Goal: Transaction & Acquisition: Purchase product/service

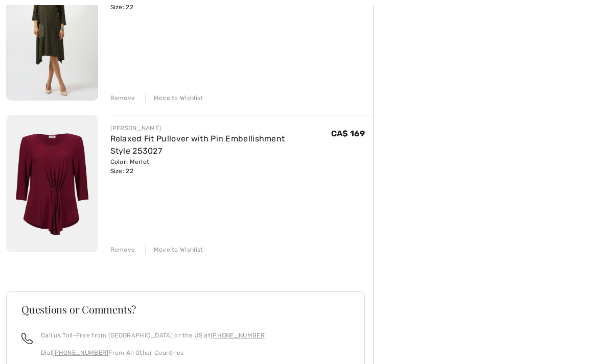
scroll to position [328, 0]
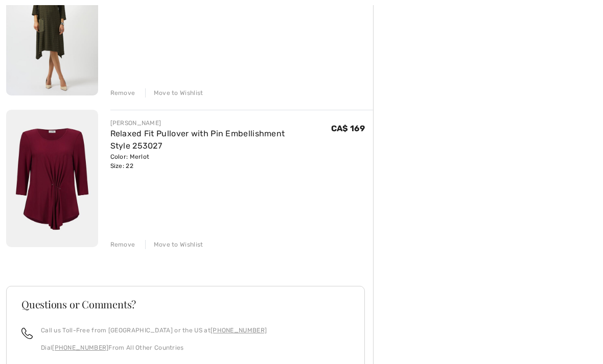
click at [243, 136] on link "Relaxed Fit Pullover with Pin Embellishment Style 253027" at bounding box center [197, 140] width 175 height 22
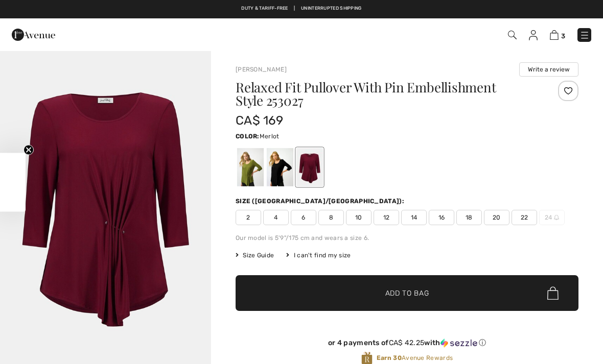
checkbox input "true"
click at [284, 169] on div at bounding box center [280, 167] width 27 height 38
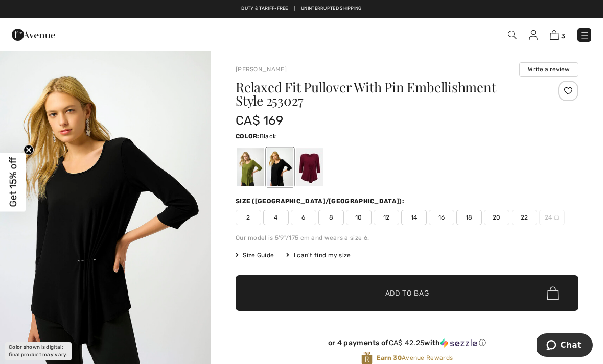
click at [527, 220] on span "22" at bounding box center [525, 217] width 26 height 15
click at [415, 289] on span "Add to Bag" at bounding box center [407, 293] width 44 height 11
click at [550, 40] on link "4" at bounding box center [557, 35] width 15 height 12
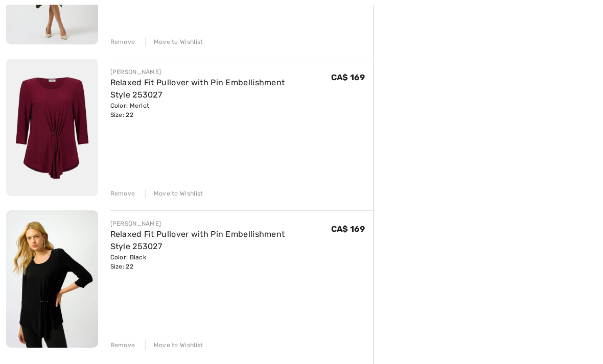
scroll to position [388, 0]
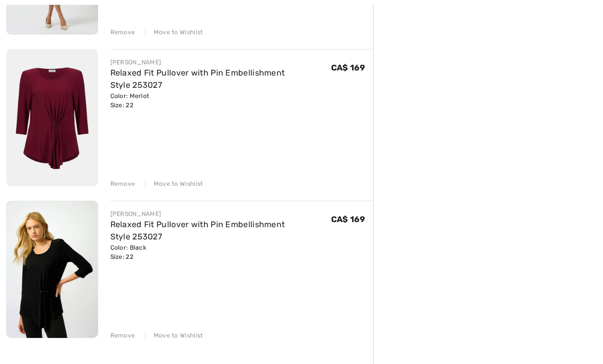
click at [125, 185] on div "Remove" at bounding box center [122, 184] width 25 height 9
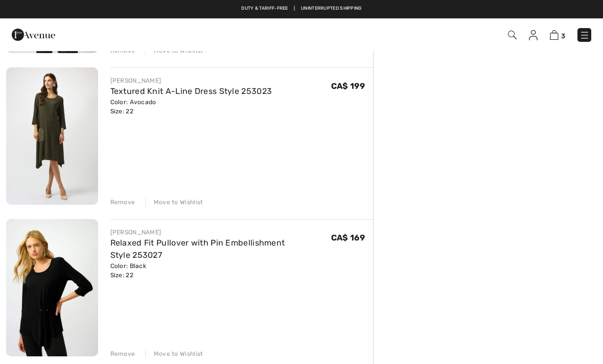
scroll to position [182, 0]
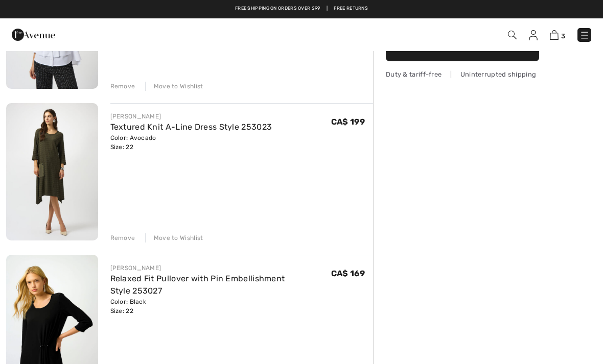
click at [201, 240] on div "Remove Move to Wishlist" at bounding box center [241, 237] width 263 height 11
click at [190, 241] on div "Move to Wishlist" at bounding box center [174, 238] width 58 height 9
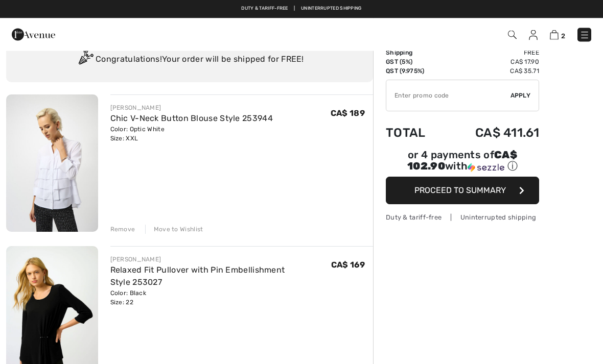
scroll to position [0, 0]
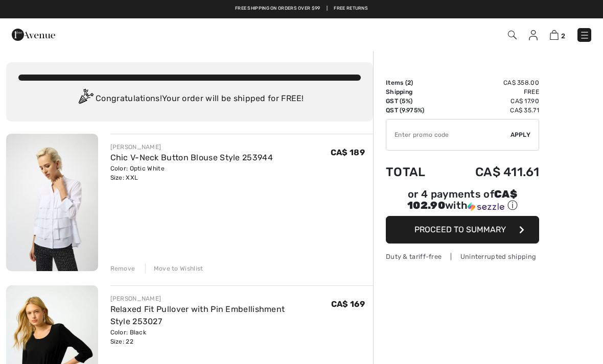
click at [182, 270] on div "Move to Wishlist" at bounding box center [174, 268] width 58 height 9
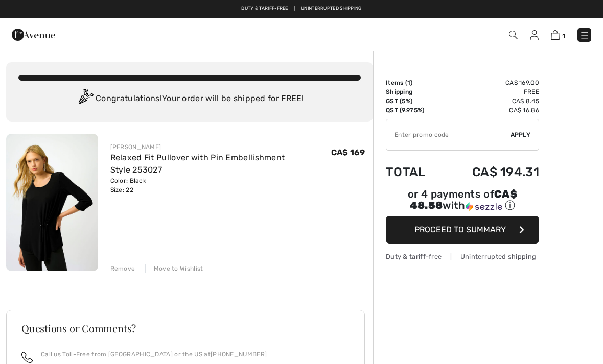
click at [520, 234] on icon "button" at bounding box center [521, 230] width 5 height 8
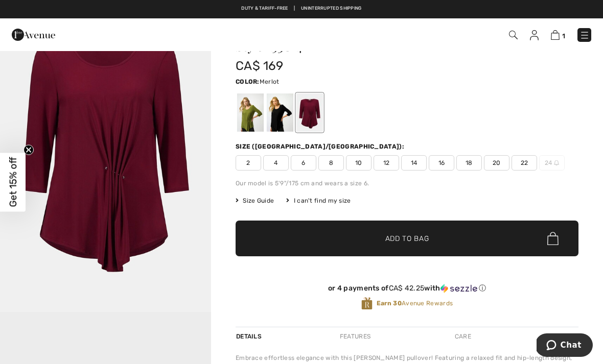
click at [580, 36] on img at bounding box center [585, 35] width 10 height 10
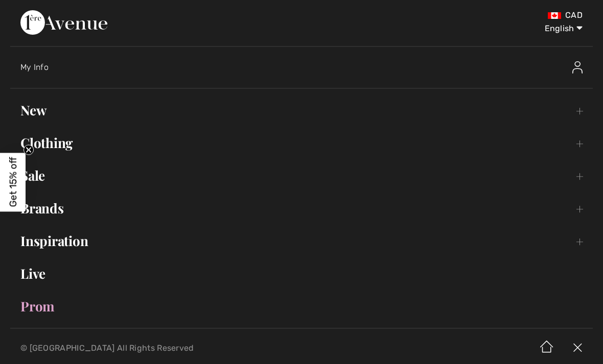
click at [53, 208] on link "Brands Open submenu" at bounding box center [301, 208] width 583 height 22
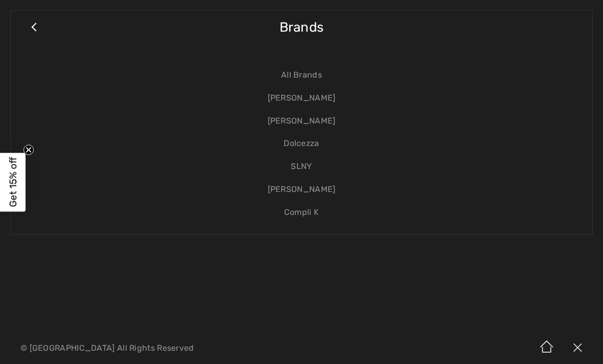
click at [308, 96] on link "[PERSON_NAME]" at bounding box center [301, 98] width 561 height 23
click at [305, 98] on link "[PERSON_NAME]" at bounding box center [301, 98] width 561 height 23
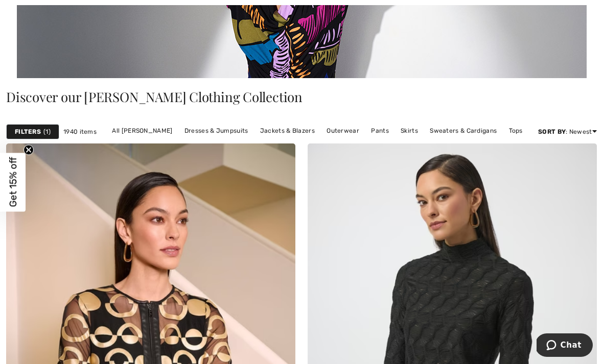
scroll to position [301, 0]
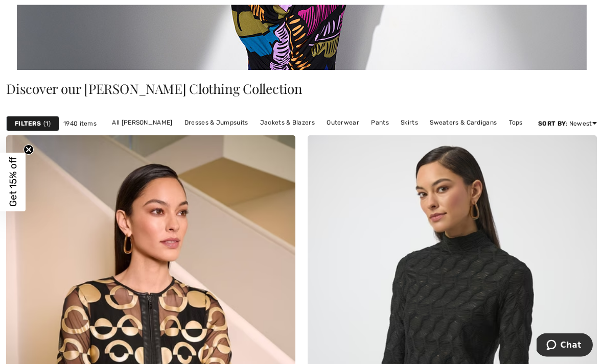
click at [230, 125] on link "Dresses & Jumpsuits" at bounding box center [216, 123] width 74 height 13
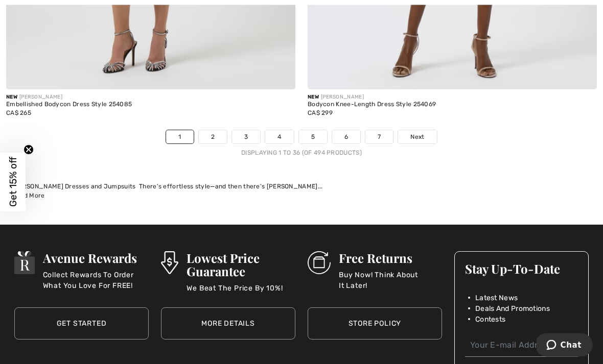
scroll to position [8933, 0]
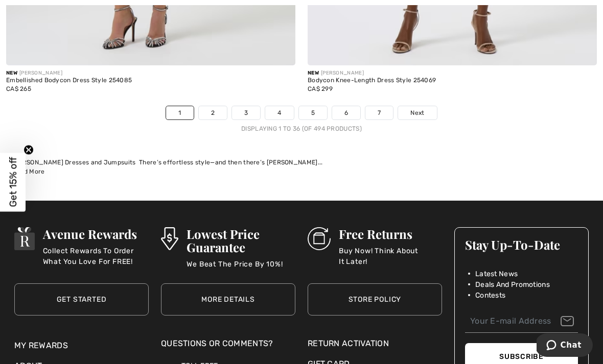
click at [427, 111] on link "Next" at bounding box center [417, 112] width 38 height 13
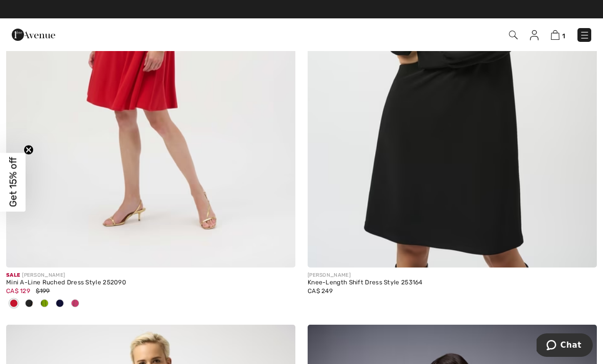
scroll to position [6317, 0]
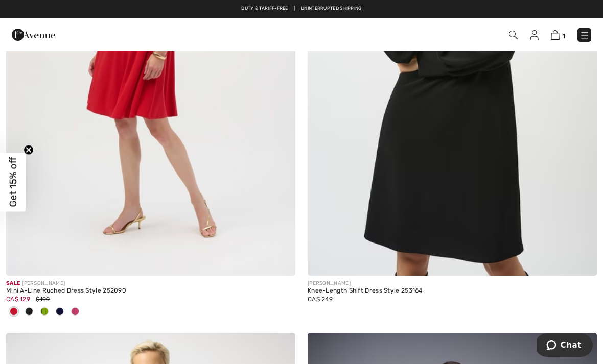
click at [479, 115] on img at bounding box center [452, 59] width 289 height 434
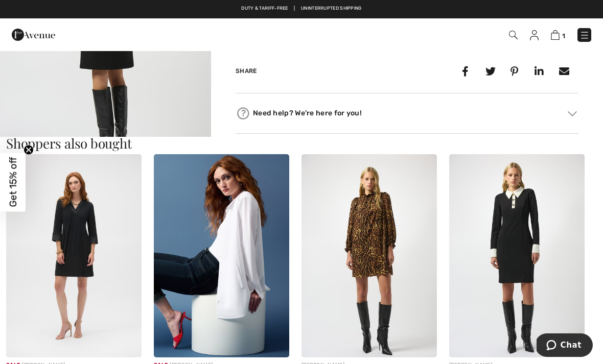
scroll to position [521, 0]
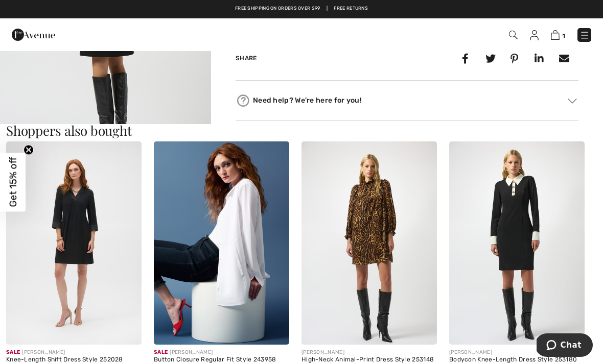
click at [85, 246] on img at bounding box center [73, 243] width 135 height 203
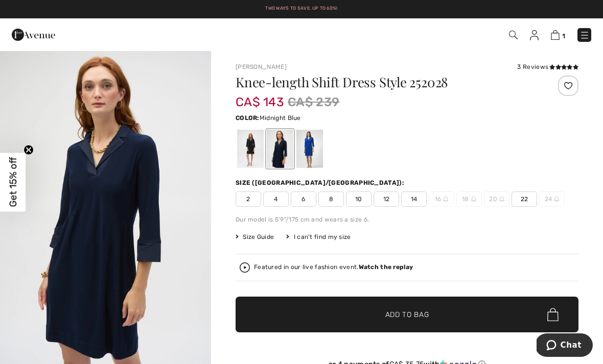
scroll to position [2, 0]
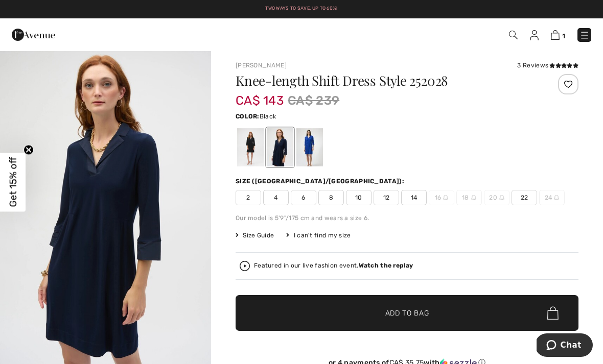
click at [259, 152] on div at bounding box center [250, 147] width 27 height 38
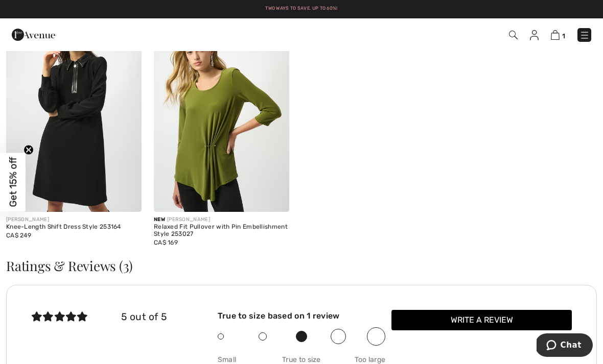
scroll to position [1492, 0]
